Goal: Find specific page/section: Find specific page/section

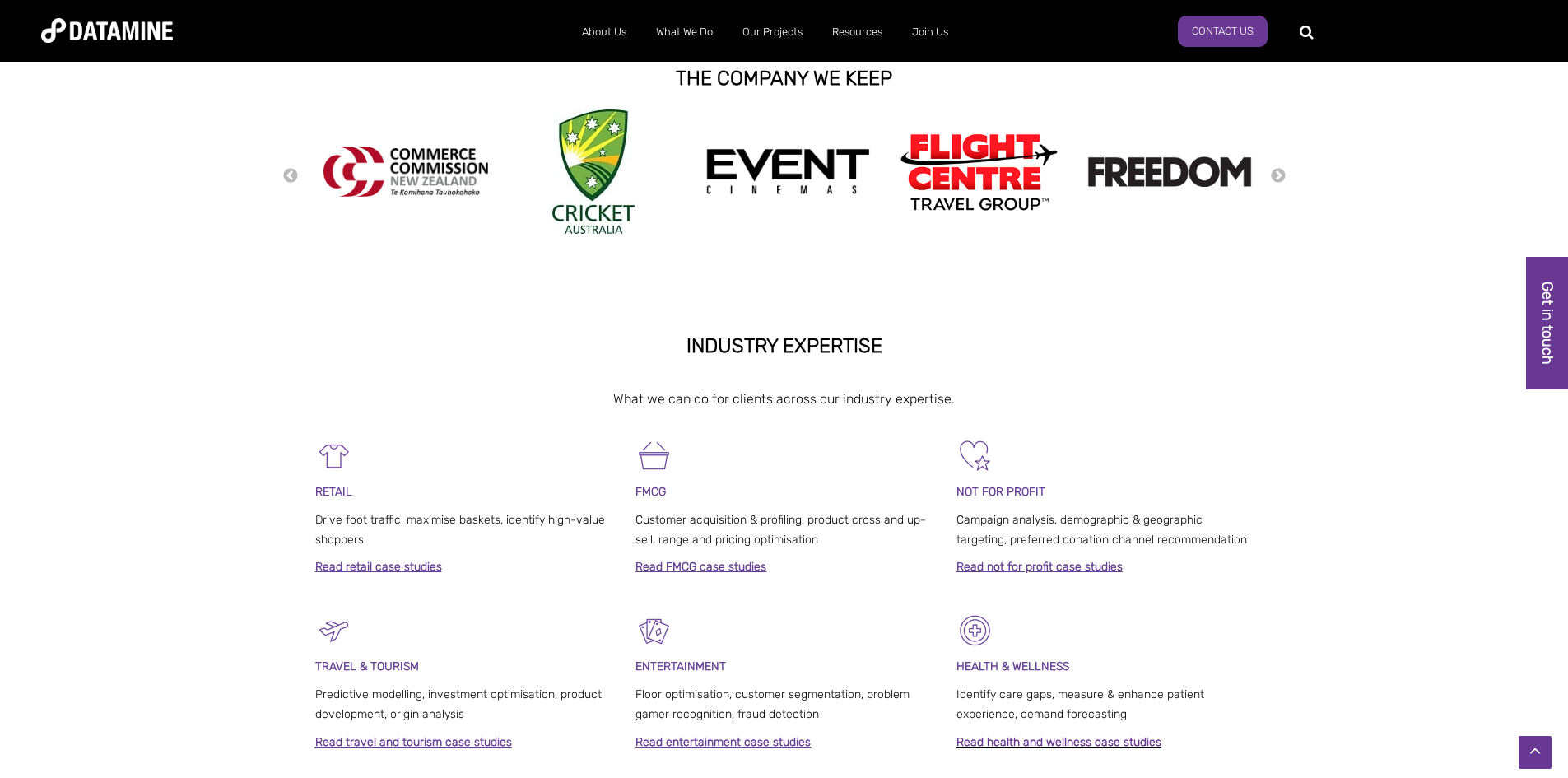
scroll to position [412, 0]
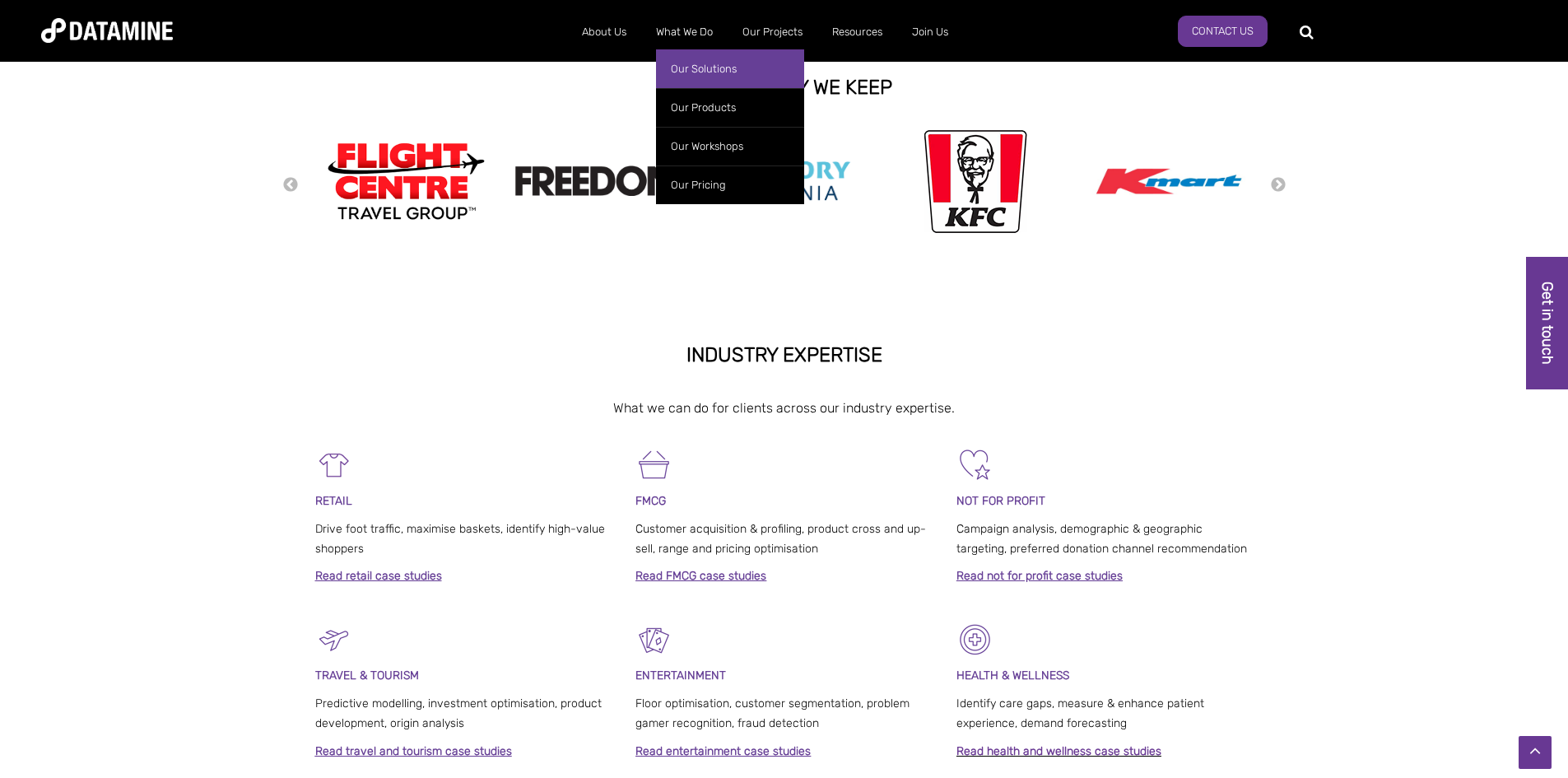
click at [693, 69] on link "Our Solutions" at bounding box center [729, 68] width 148 height 39
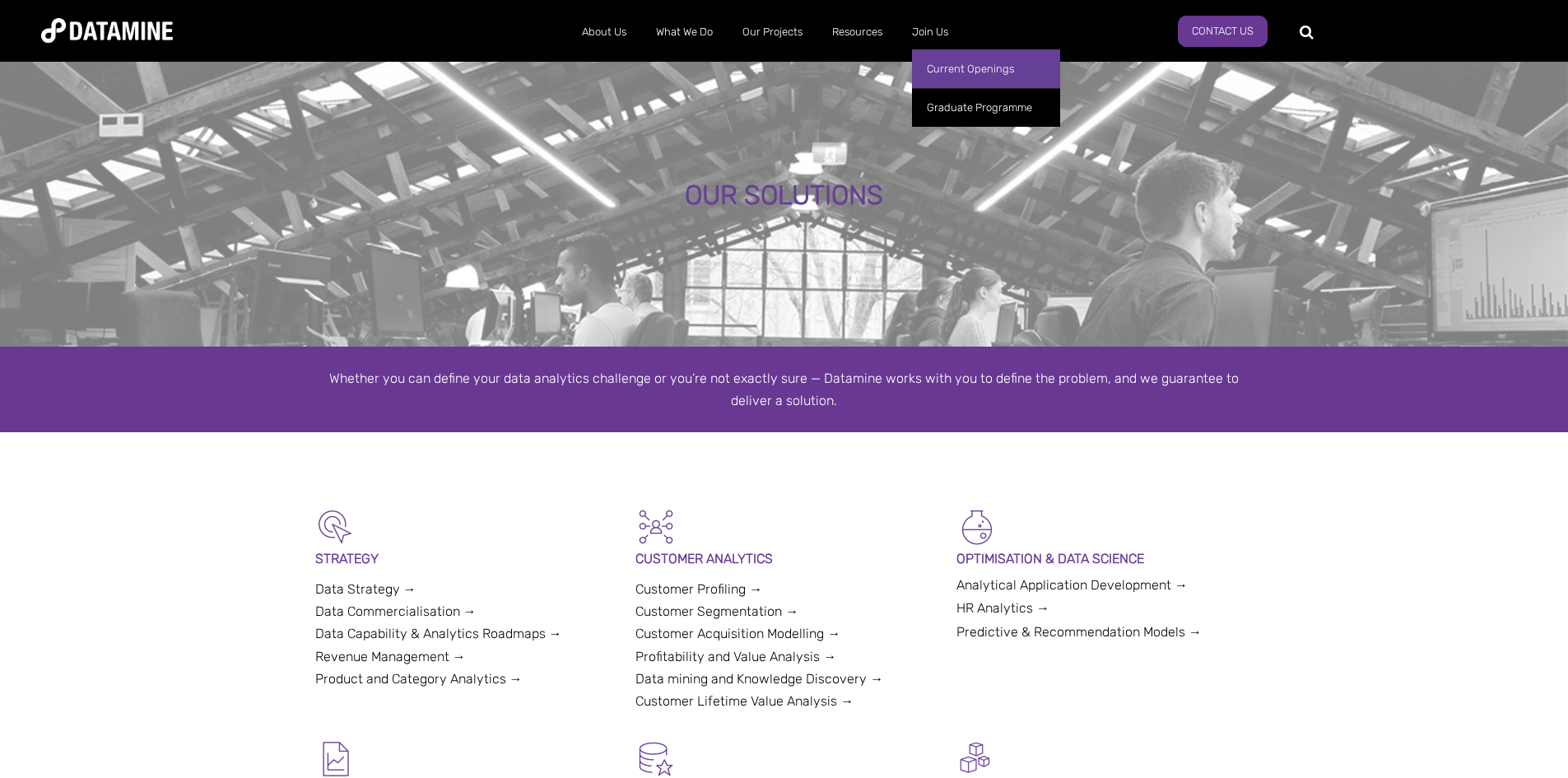
click at [938, 66] on link "Current Openings" at bounding box center [986, 68] width 148 height 39
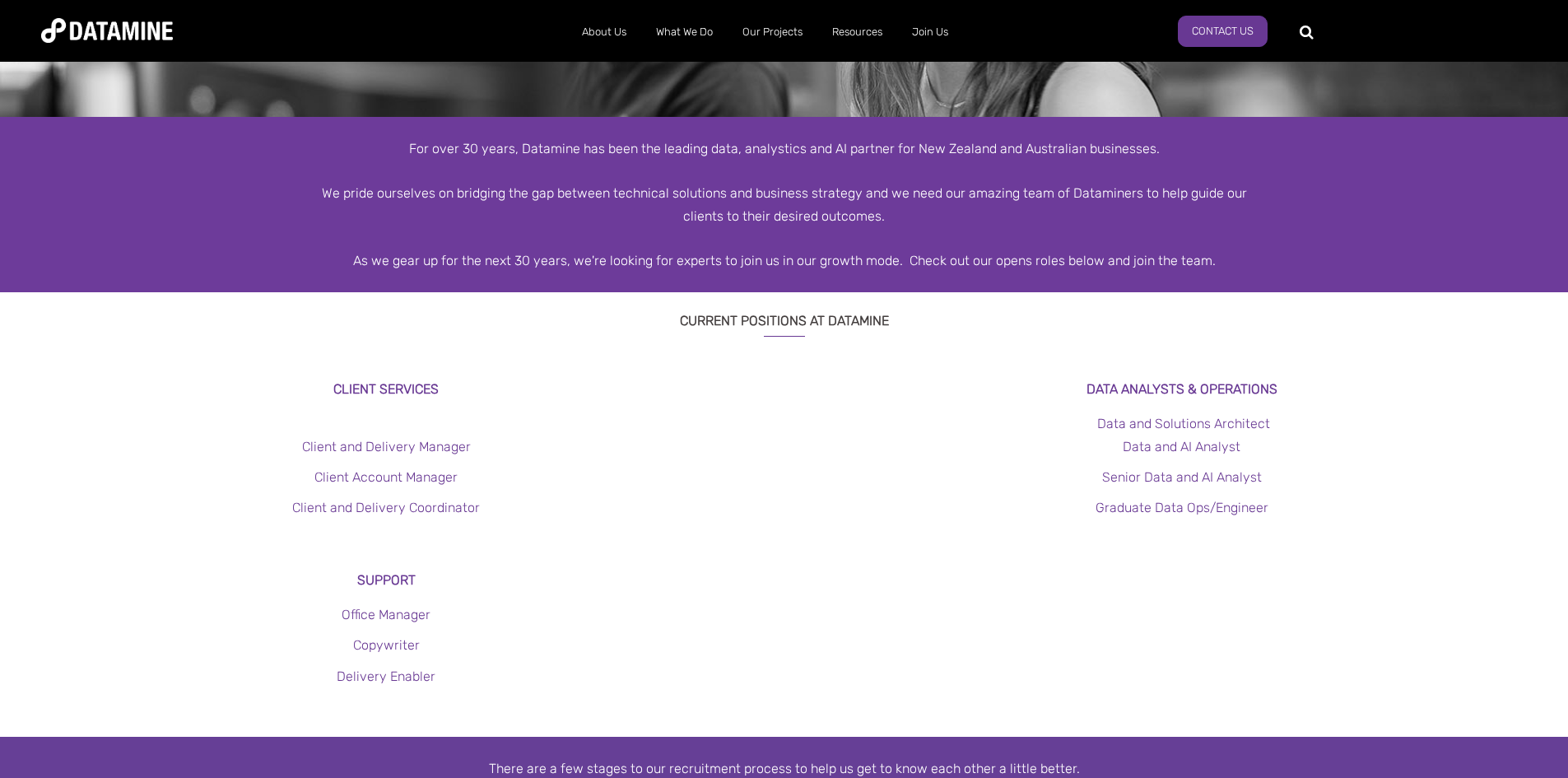
scroll to position [247, 0]
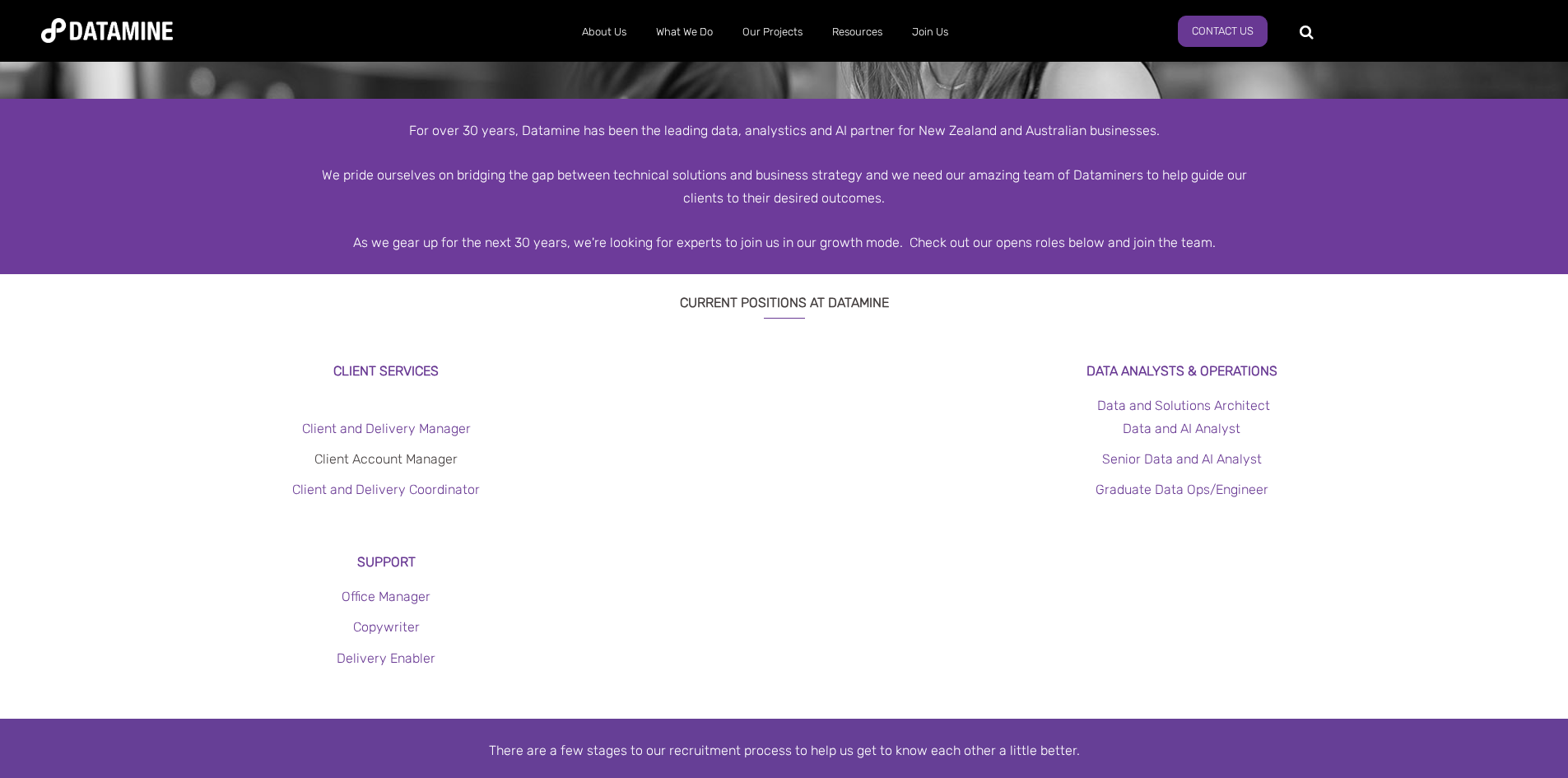
click at [363, 462] on link "Client Account Manager" at bounding box center [385, 459] width 143 height 16
